Goal: Task Accomplishment & Management: Complete application form

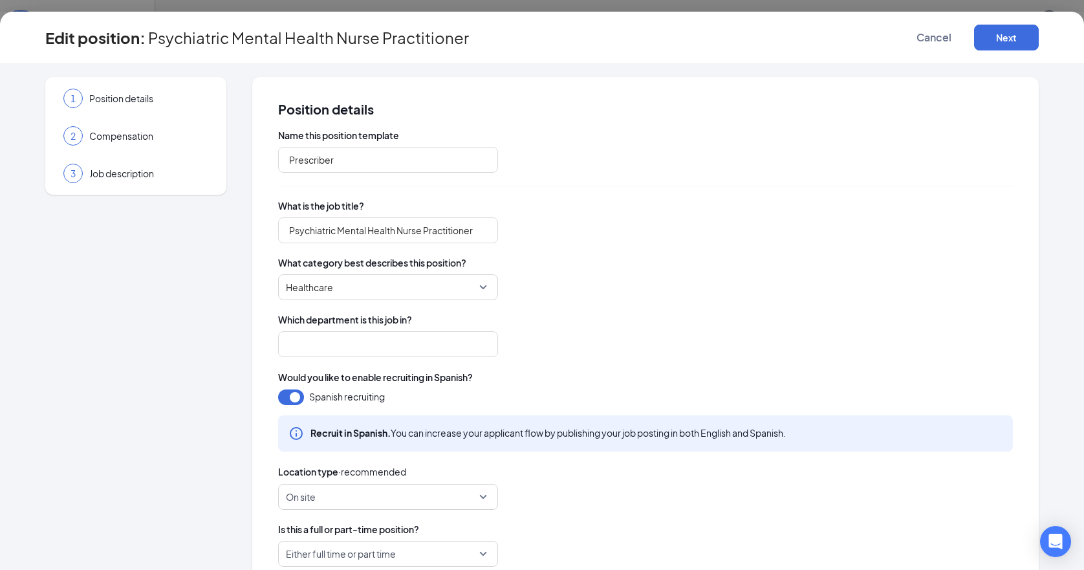
type input "Prescriber"
type input "Psychiatric Mental Health Nurse Practitioner"
type input "[MEDICAL_DATA]"
click at [117, 140] on span "Compensation" at bounding box center [148, 135] width 119 height 13
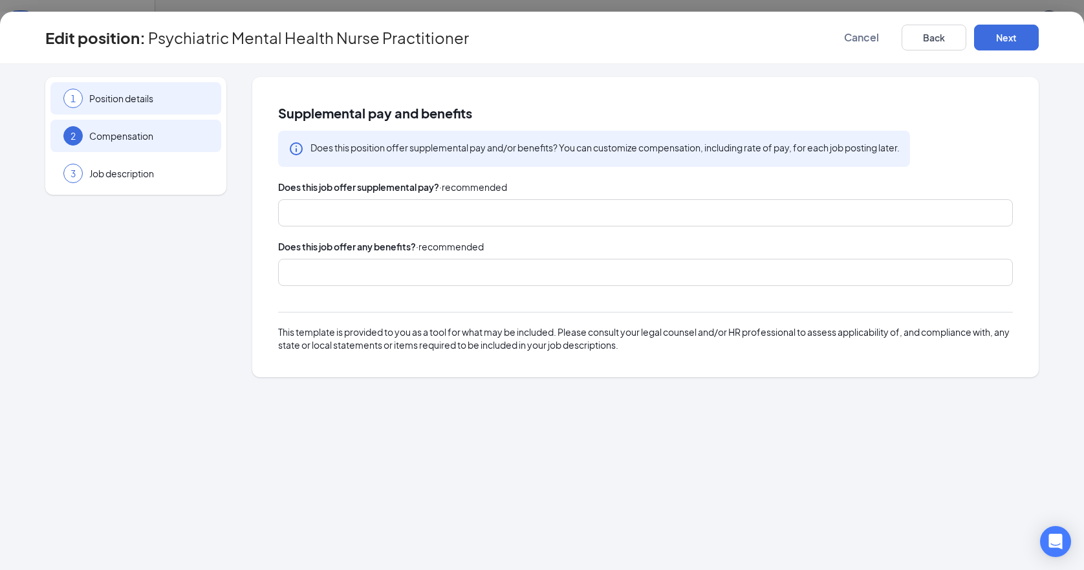
click at [128, 100] on span "Position details" at bounding box center [148, 98] width 119 height 13
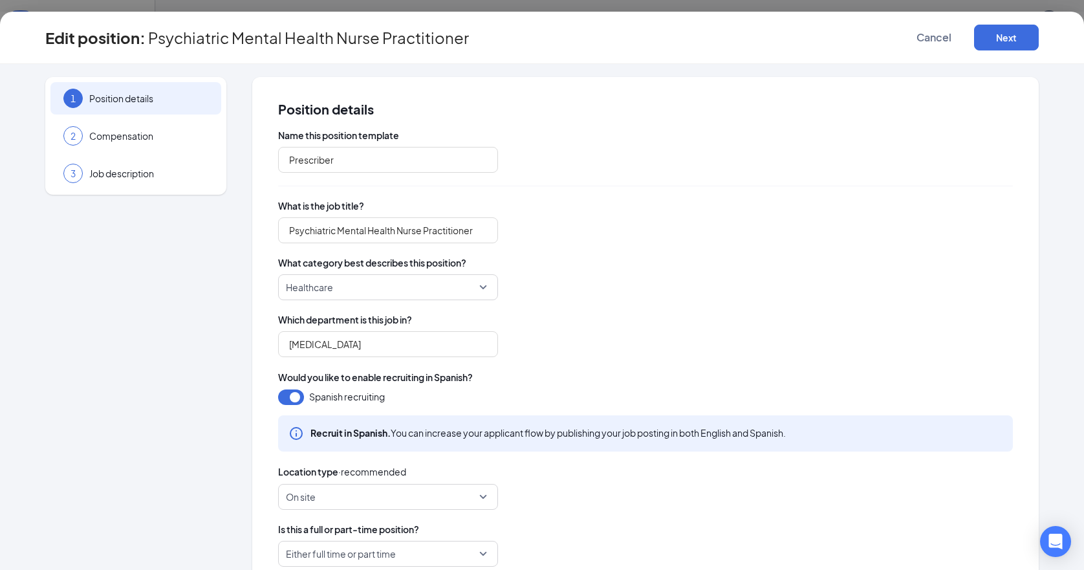
scroll to position [228, 0]
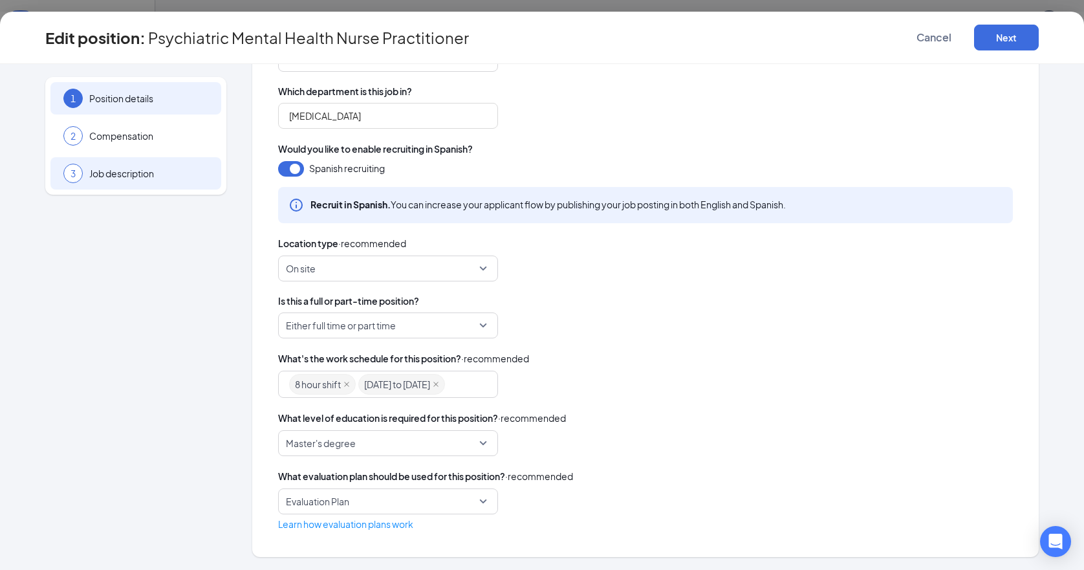
click at [102, 164] on div "3 Job description" at bounding box center [135, 173] width 171 height 32
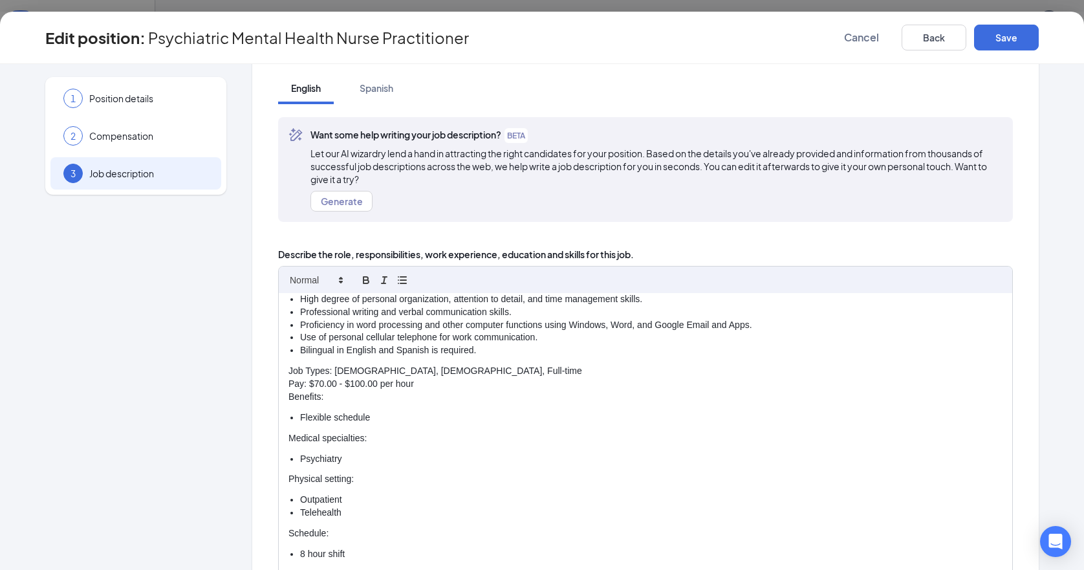
scroll to position [66, 0]
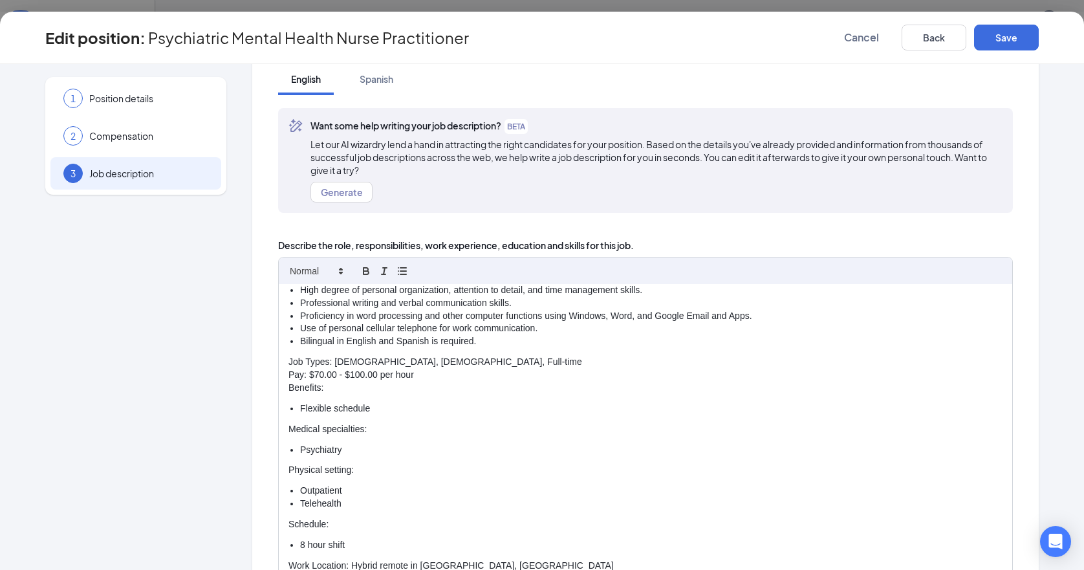
drag, startPoint x: 318, startPoint y: 374, endPoint x: 328, endPoint y: 405, distance: 33.3
click at [318, 374] on p "Pay: $70.00 - $100.00 per hour" at bounding box center [645, 375] width 714 height 13
click at [1001, 41] on button "Save" at bounding box center [1006, 38] width 65 height 26
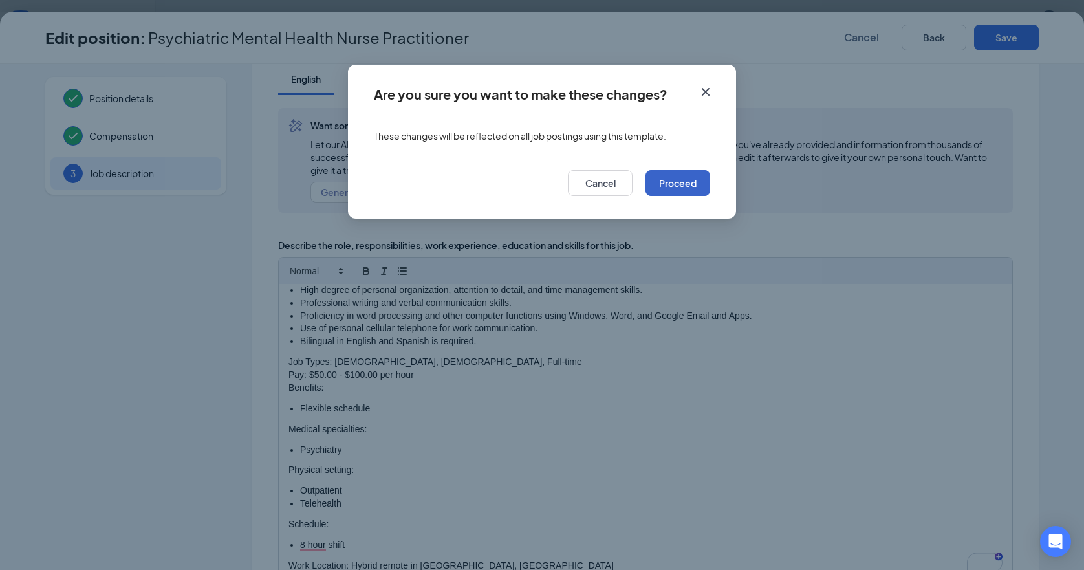
click at [694, 180] on button "Proceed" at bounding box center [677, 183] width 65 height 26
